Goal: Task Accomplishment & Management: Manage account settings

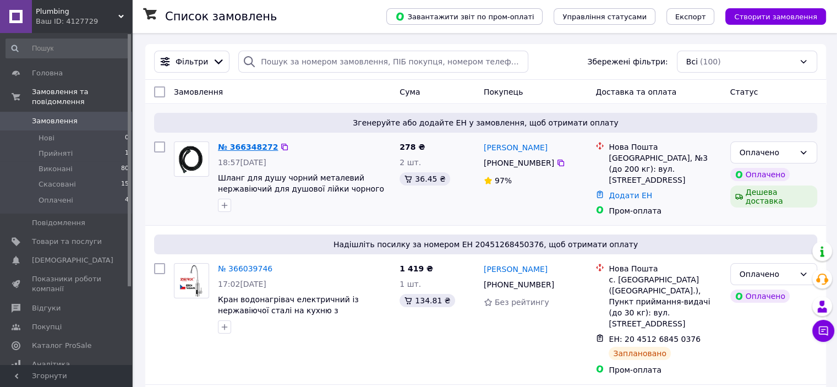
click at [260, 145] on link "№ 366348272" at bounding box center [248, 146] width 60 height 9
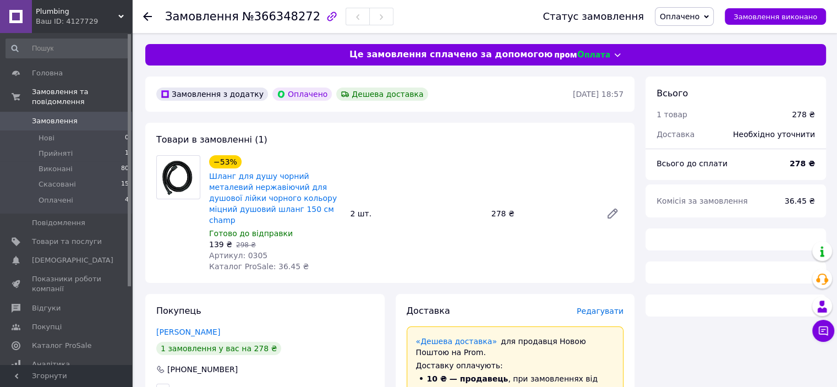
click at [245, 251] on span "Артикул: 0305" at bounding box center [238, 255] width 58 height 9
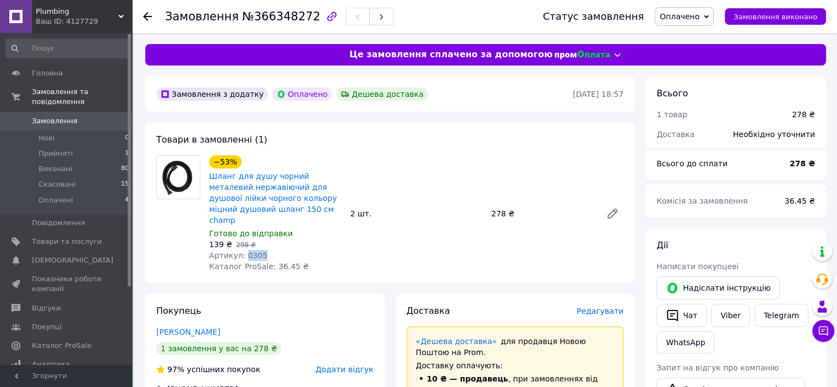
copy span "0305"
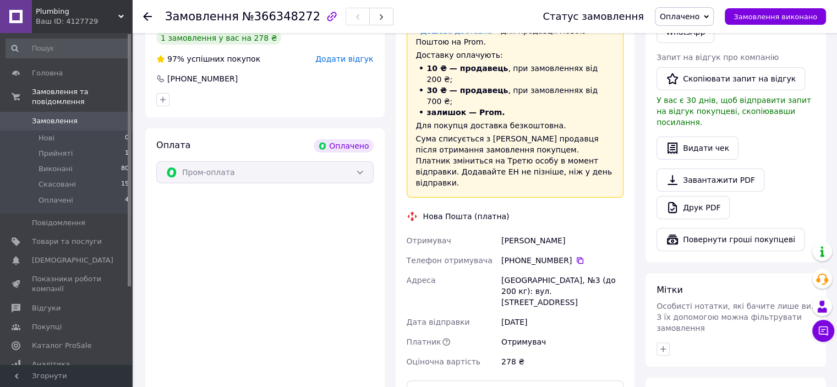
scroll to position [385, 0]
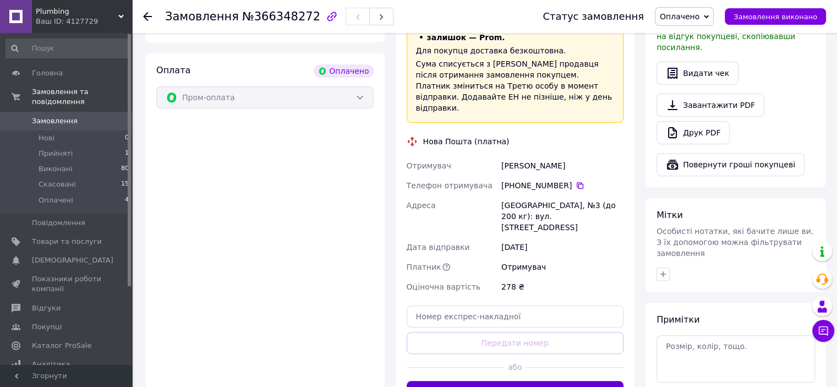
click at [499, 381] on button "Згенерувати ЕН" at bounding box center [514, 392] width 217 height 22
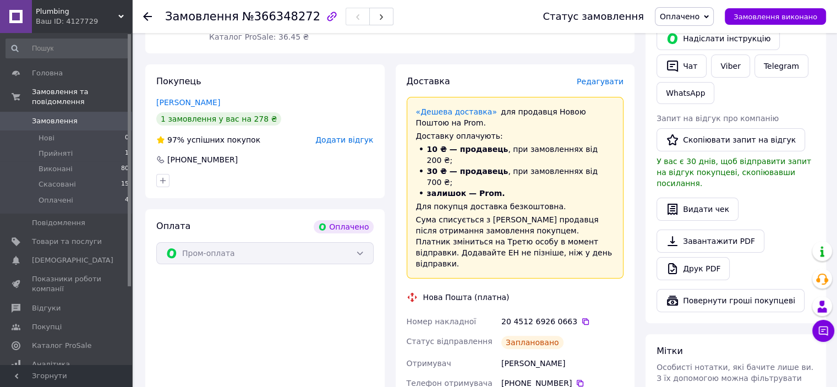
scroll to position [330, 0]
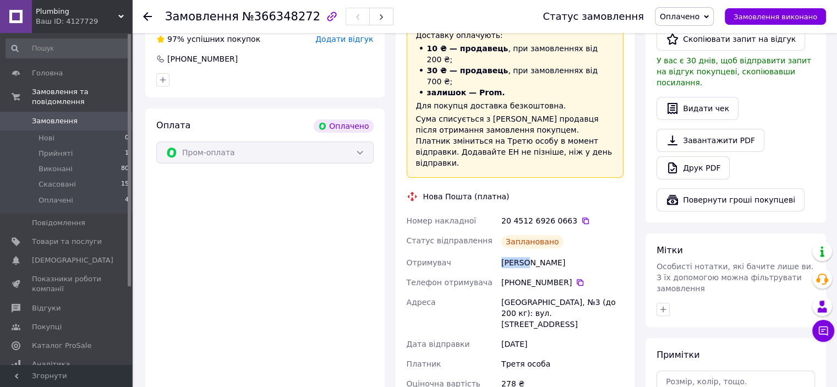
drag, startPoint x: 500, startPoint y: 218, endPoint x: 526, endPoint y: 223, distance: 26.8
click at [526, 252] on div "Куркай Дмитрий" at bounding box center [562, 262] width 126 height 20
copy div "Куркай"
click at [546, 252] on div "Куркай Дмитрий" at bounding box center [562, 262] width 126 height 20
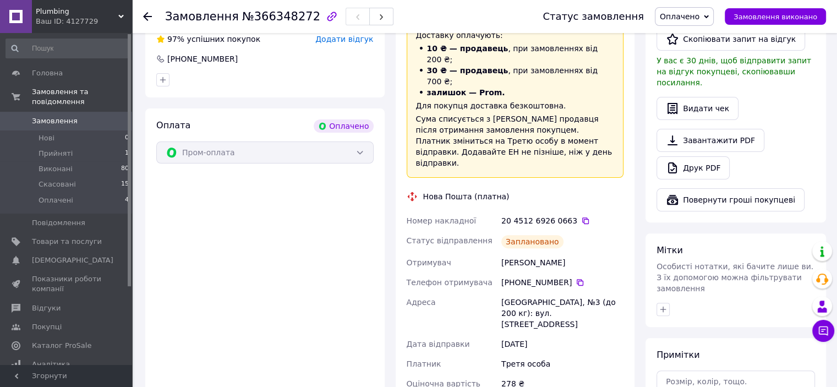
copy div "Дмитрий"
click at [575, 278] on icon at bounding box center [579, 282] width 9 height 9
drag, startPoint x: 496, startPoint y: 255, endPoint x: 561, endPoint y: 261, distance: 65.2
click at [561, 261] on div "Номер накладної 20 4512 6926 0663   Статус відправлення Заплановано Отримувач К…" at bounding box center [515, 317] width 222 height 213
copy div "Адреса Івано-Франківськ"
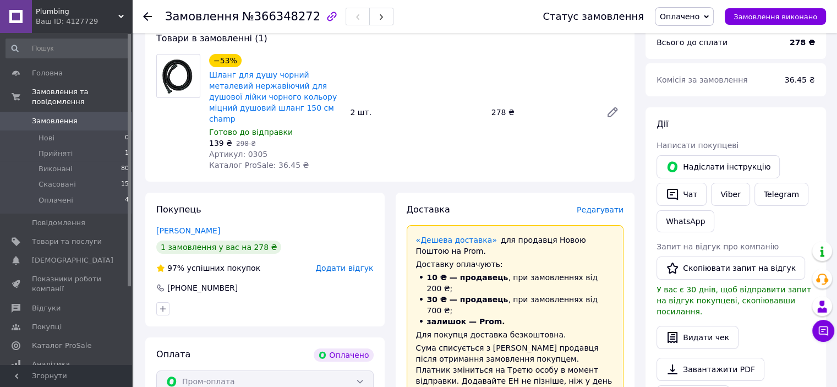
scroll to position [55, 0]
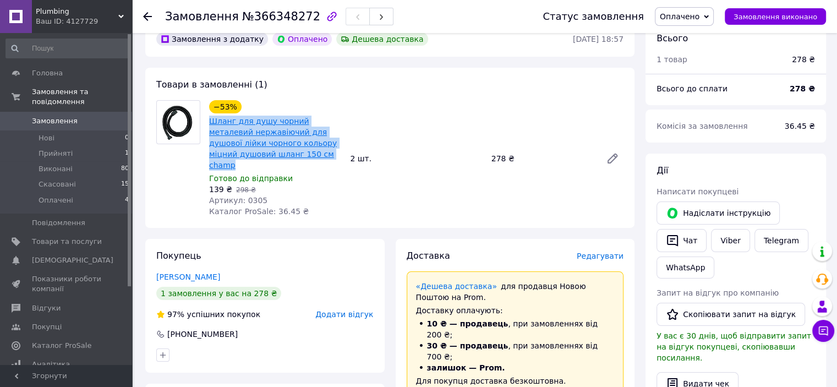
drag, startPoint x: 293, startPoint y: 153, endPoint x: 213, endPoint y: 122, distance: 85.7
click at [212, 122] on span "Шланг для душу чорний металевий нержавіючий для душової лійки чорного кольору м…" at bounding box center [275, 142] width 132 height 55
copy link "Шланг для душу чорний металевий нержавіючий для душової лійки чорного кольору м…"
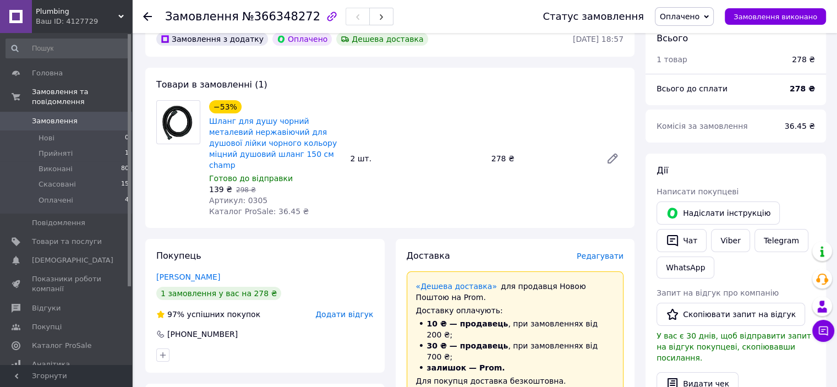
click at [250, 196] on span "Артикул: 0305" at bounding box center [238, 200] width 58 height 9
copy span "0305"
click at [85, 116] on span "Замовлення" at bounding box center [67, 121] width 70 height 10
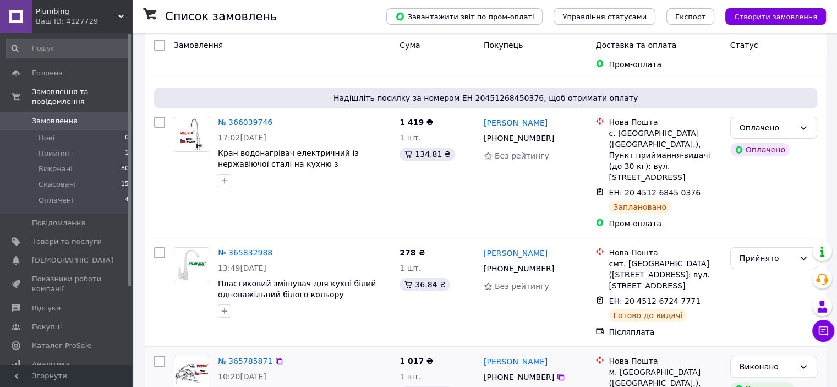
scroll to position [220, 0]
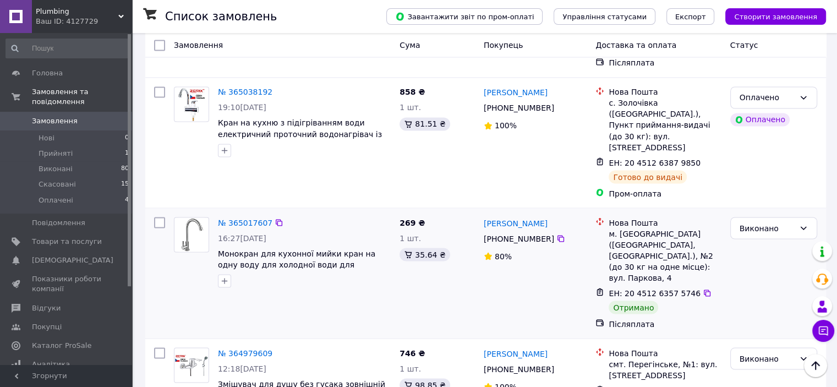
scroll to position [1982, 0]
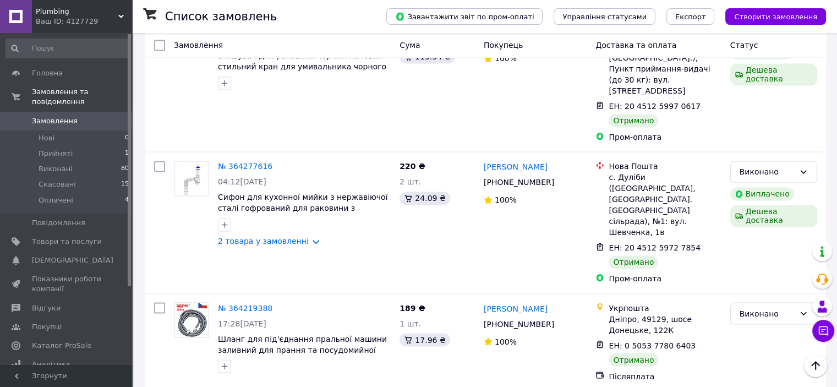
scroll to position [1867, 0]
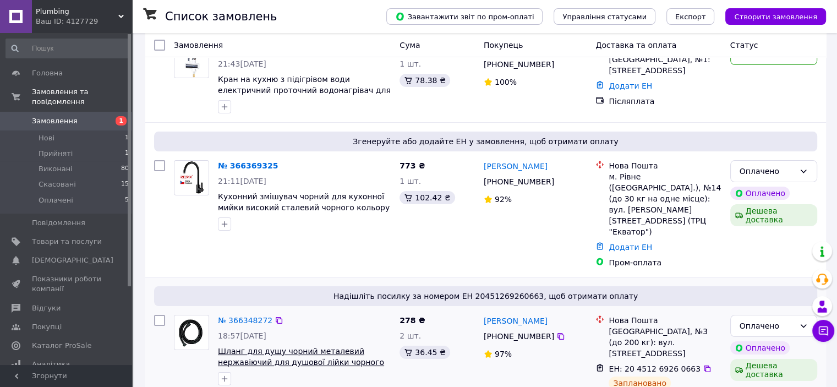
scroll to position [110, 0]
